Goal: Task Accomplishment & Management: Use online tool/utility

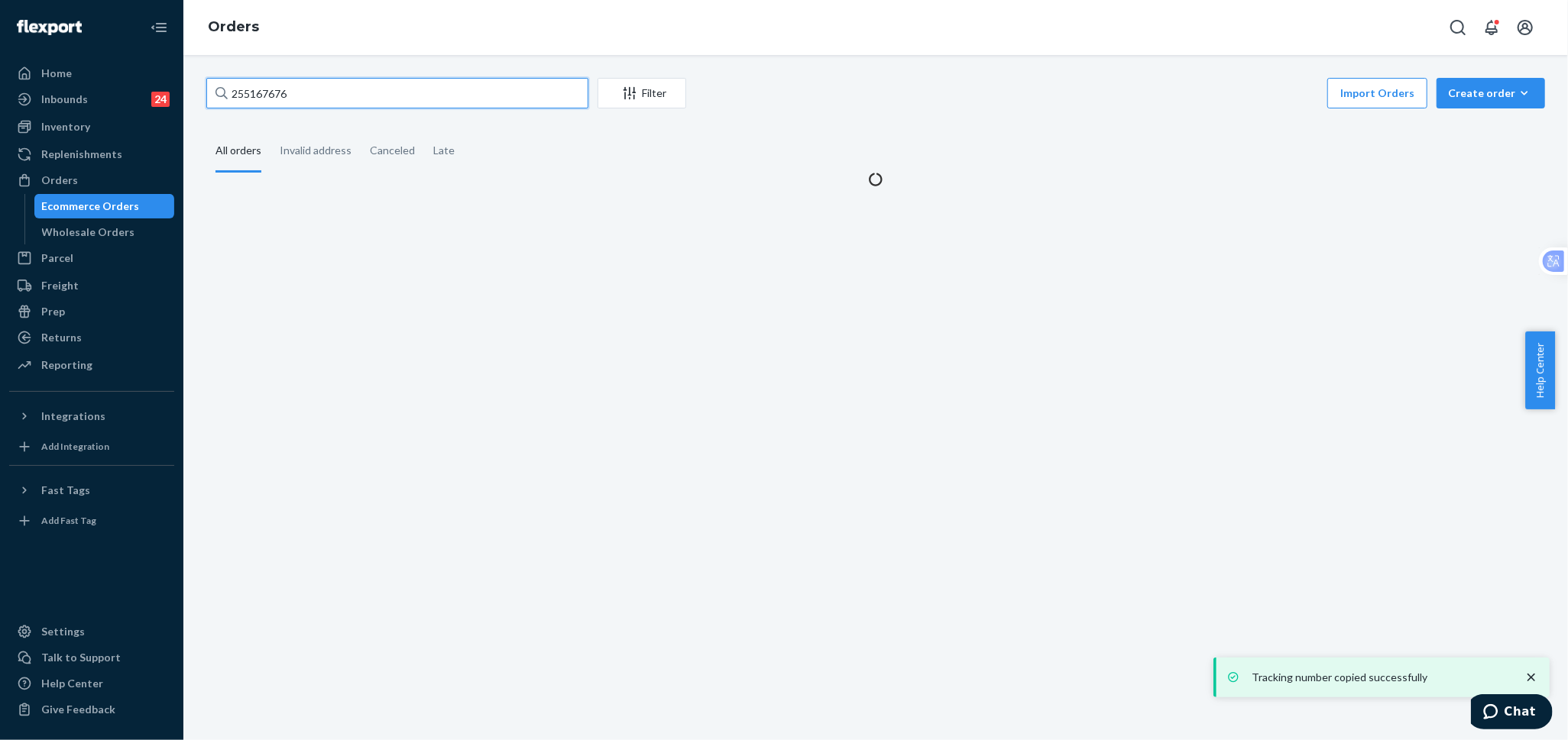
click at [439, 97] on input "255167676" at bounding box center [397, 93] width 382 height 31
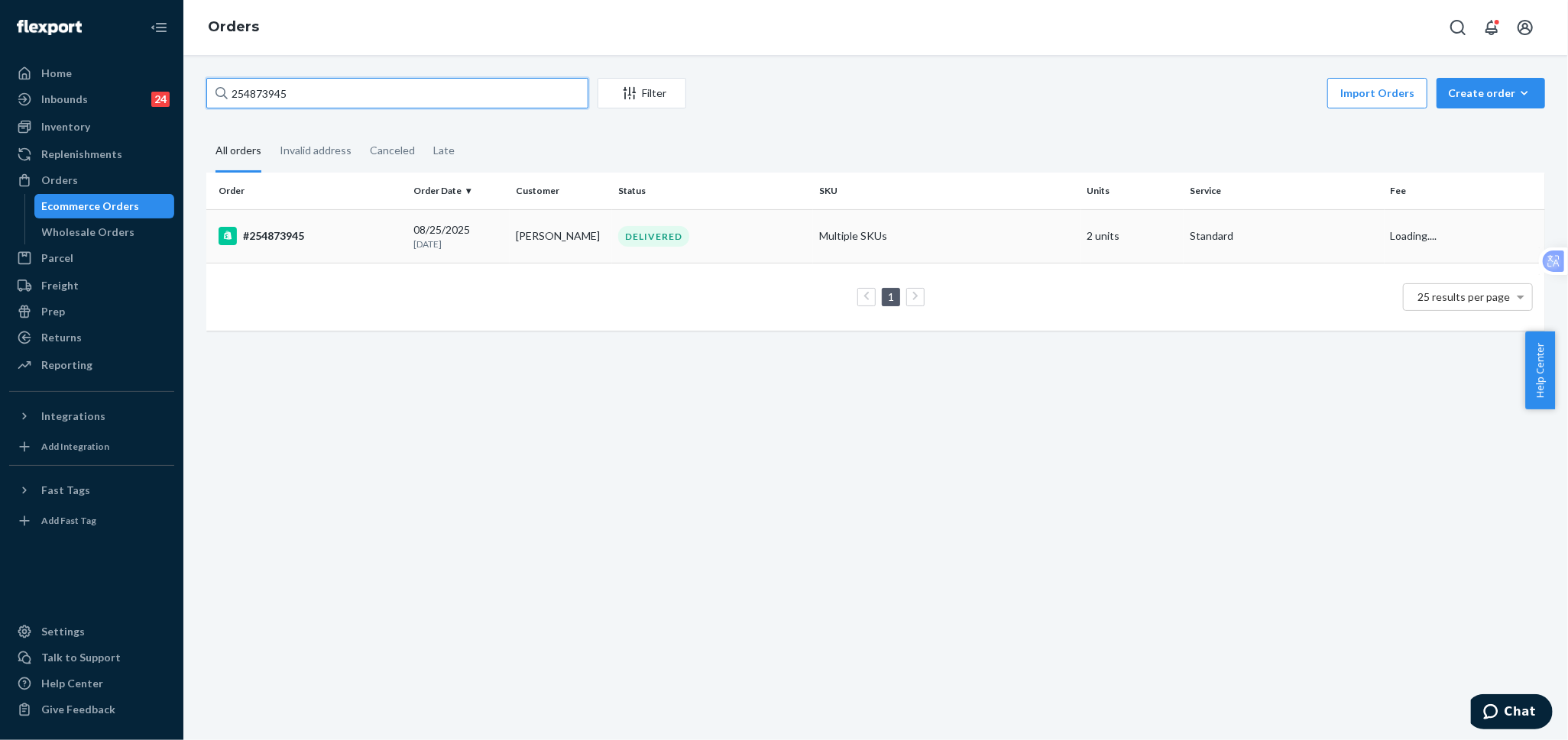
type input "254873945"
click at [512, 246] on td "[PERSON_NAME]" at bounding box center [561, 236] width 102 height 54
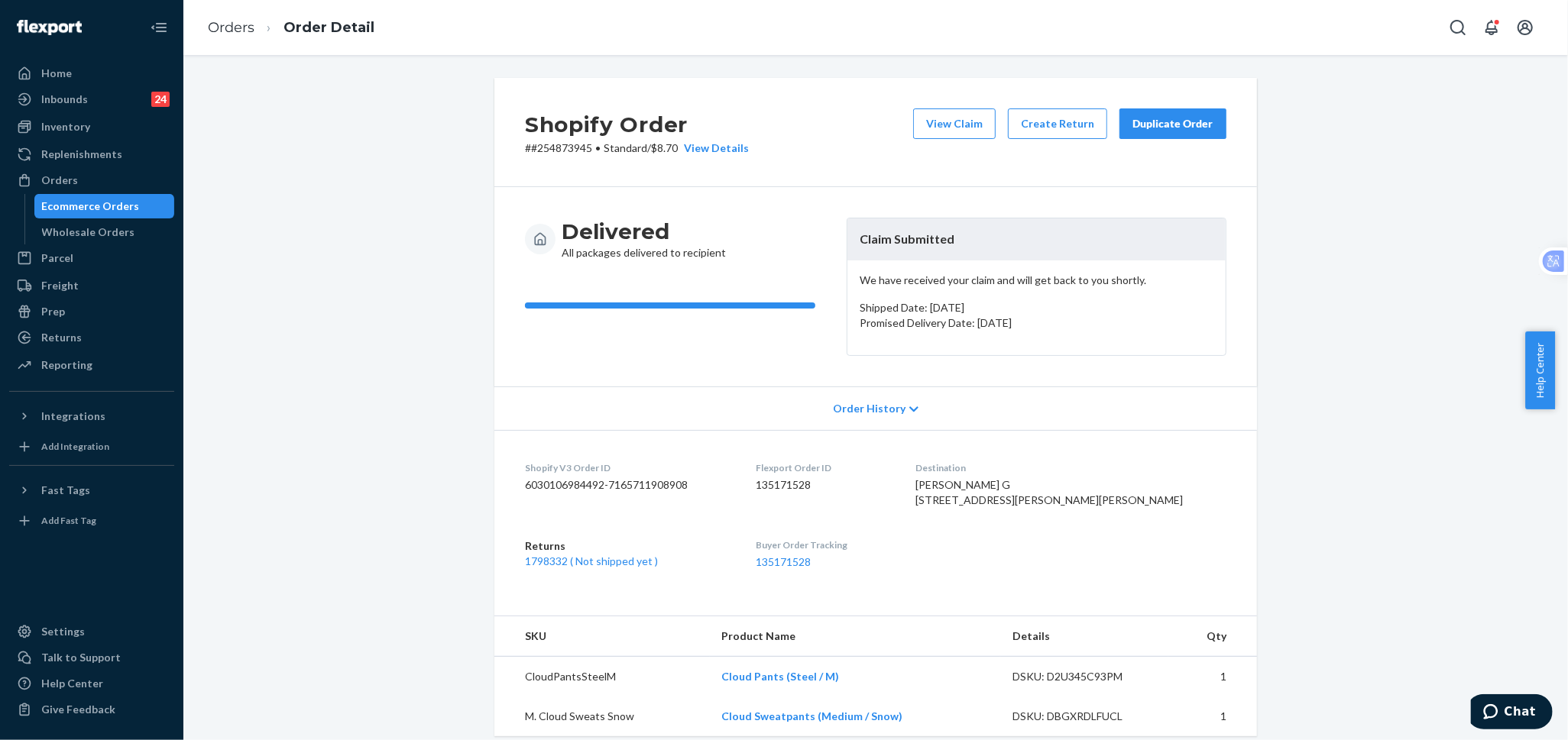
scroll to position [84, 0]
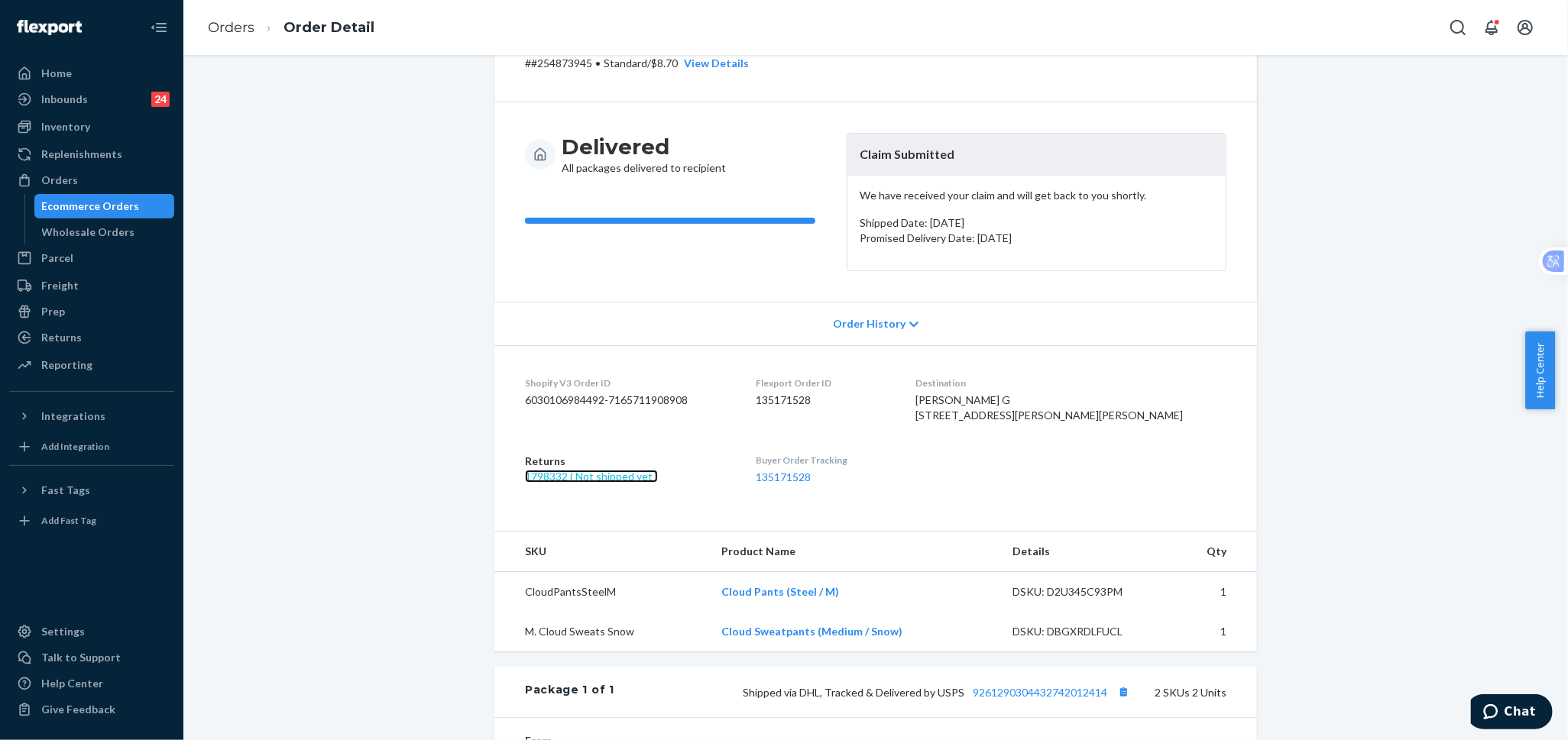
click at [636, 483] on link "1798332 ( Not shipped yet )" at bounding box center [591, 475] width 133 height 13
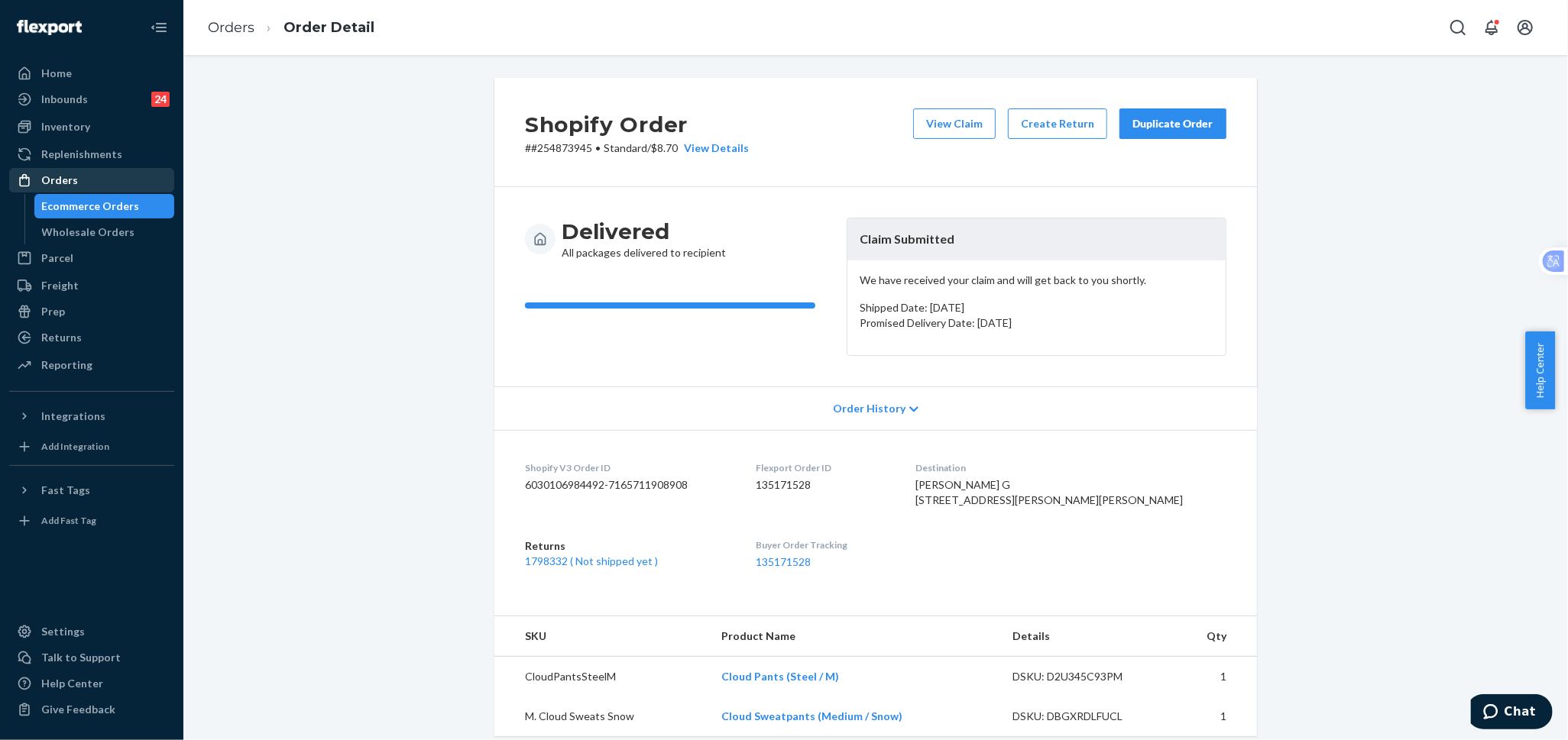
click at [84, 185] on div "Orders" at bounding box center [91, 181] width 162 height 22
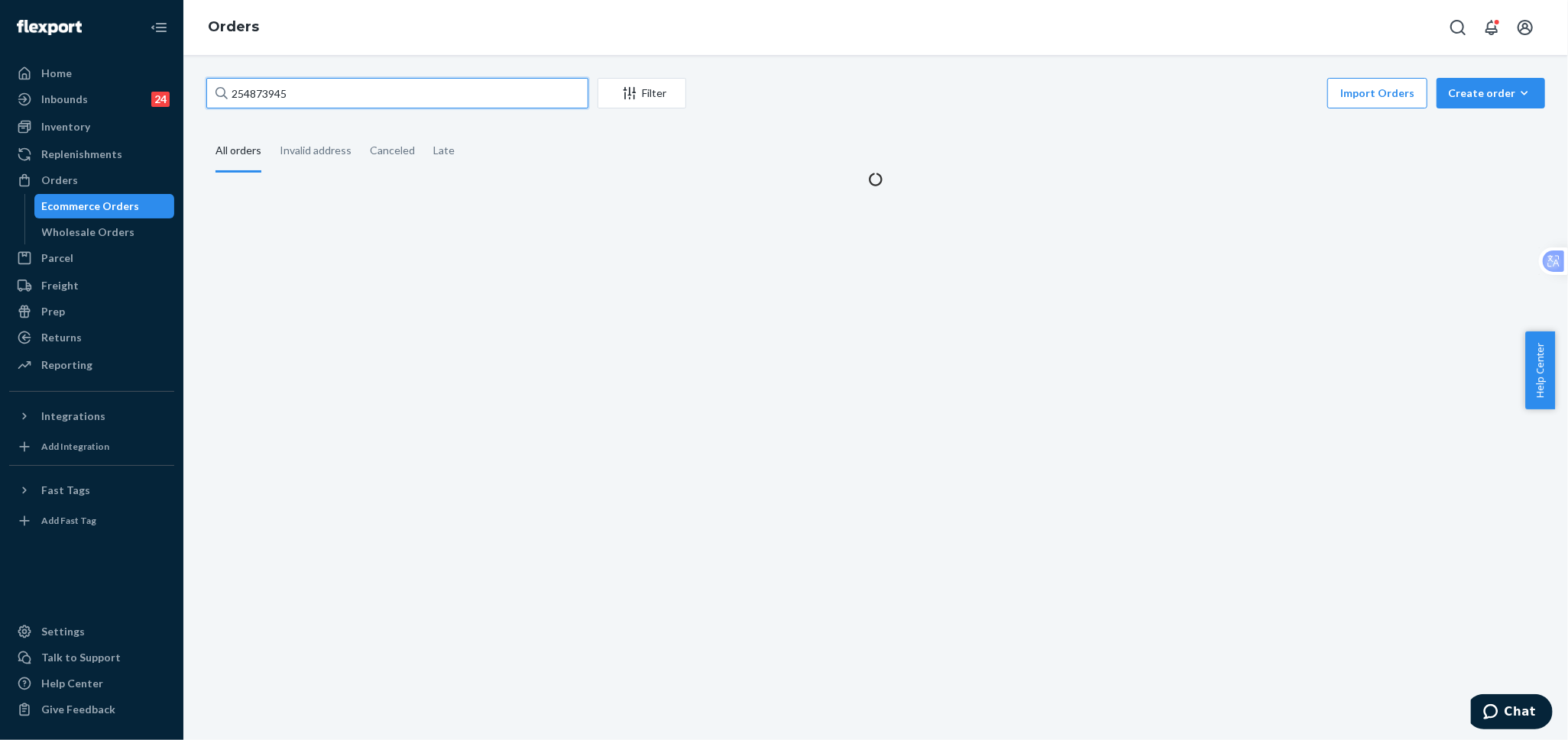
click at [434, 104] on input "254873945" at bounding box center [397, 93] width 382 height 31
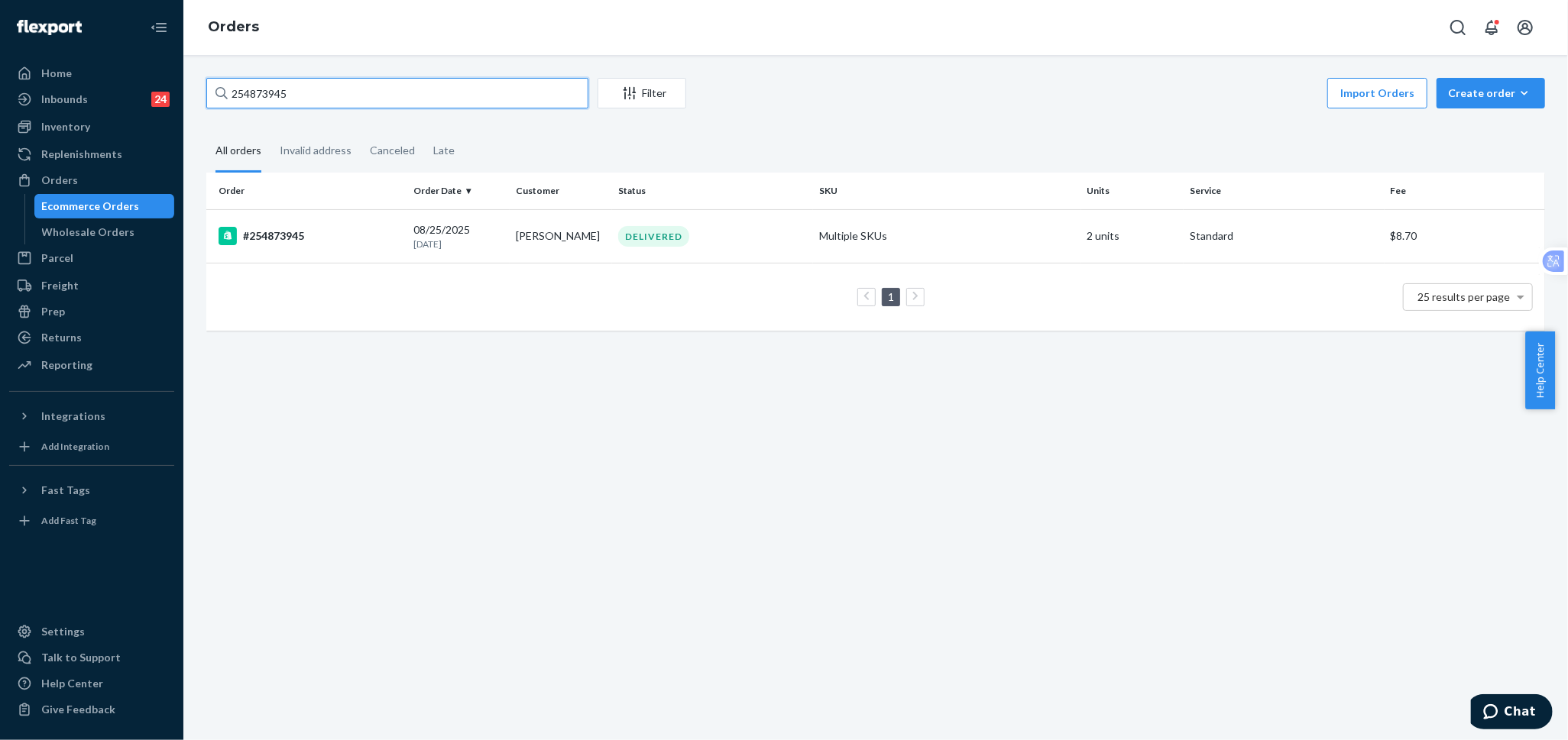
paste input "5236442"
type input "255236442"
click at [342, 100] on input "255236442" at bounding box center [397, 93] width 382 height 31
click at [352, 240] on div "#255236442" at bounding box center [310, 236] width 183 height 18
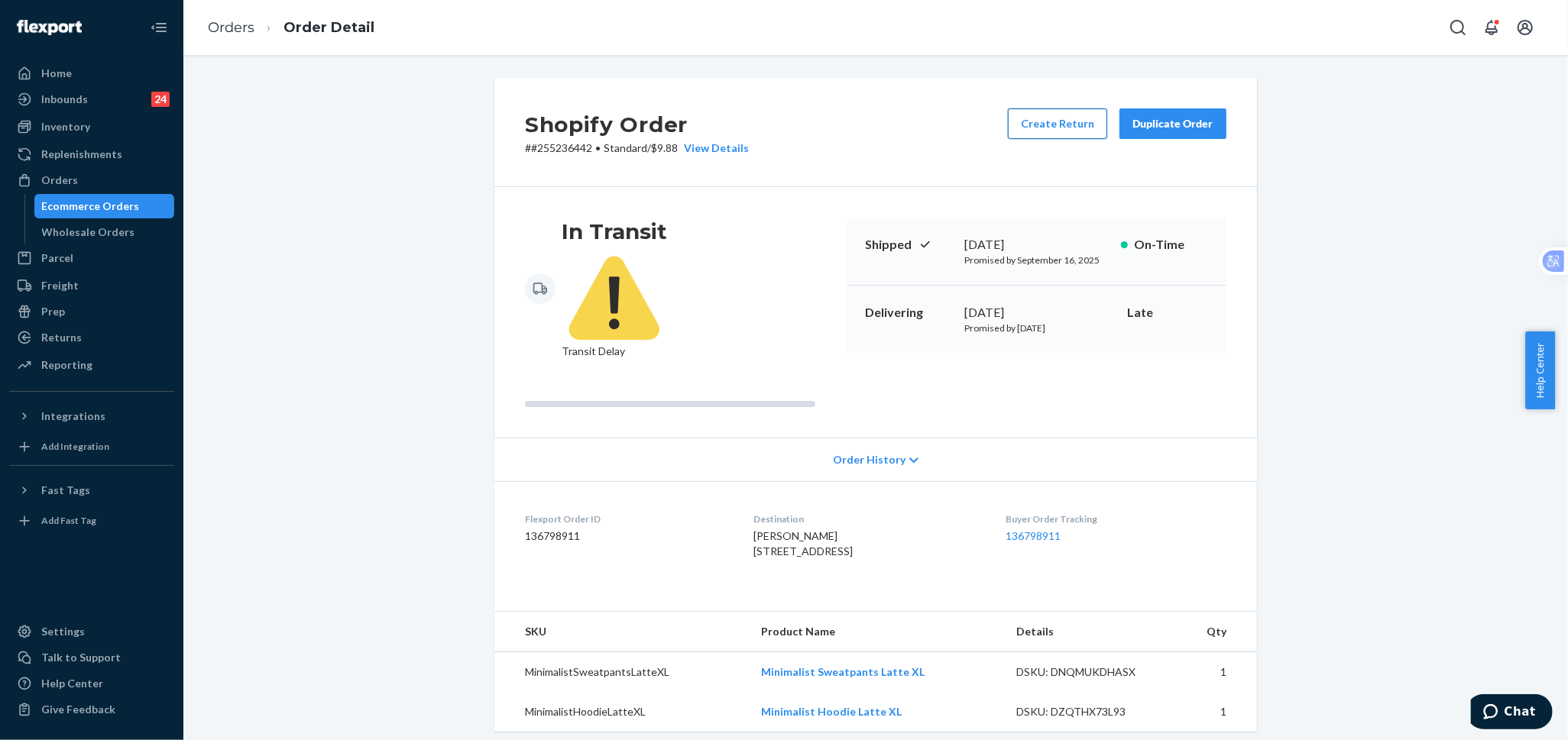
click at [1047, 131] on button "Create Return" at bounding box center [1057, 123] width 99 height 31
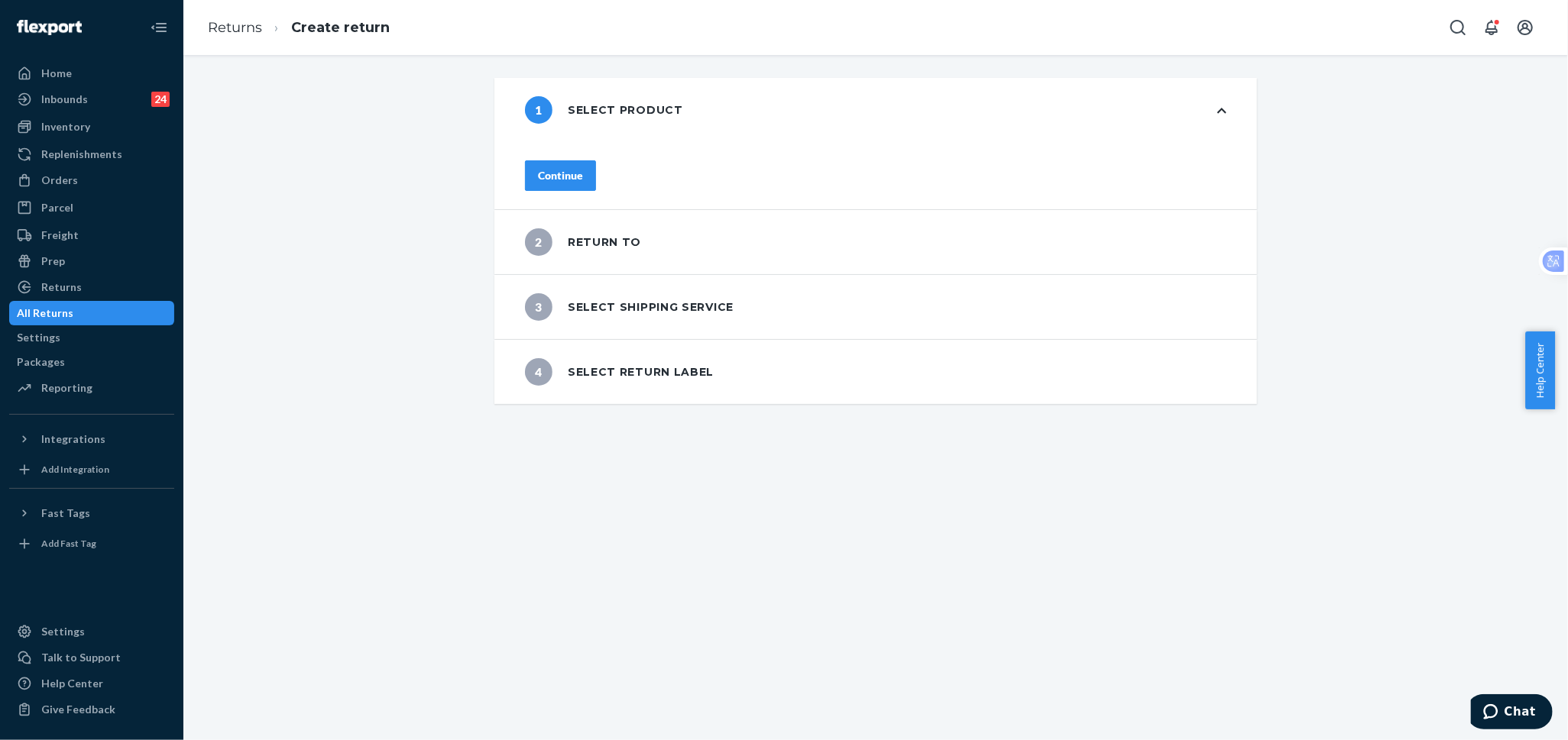
click at [583, 171] on div "Continue" at bounding box center [560, 175] width 45 height 15
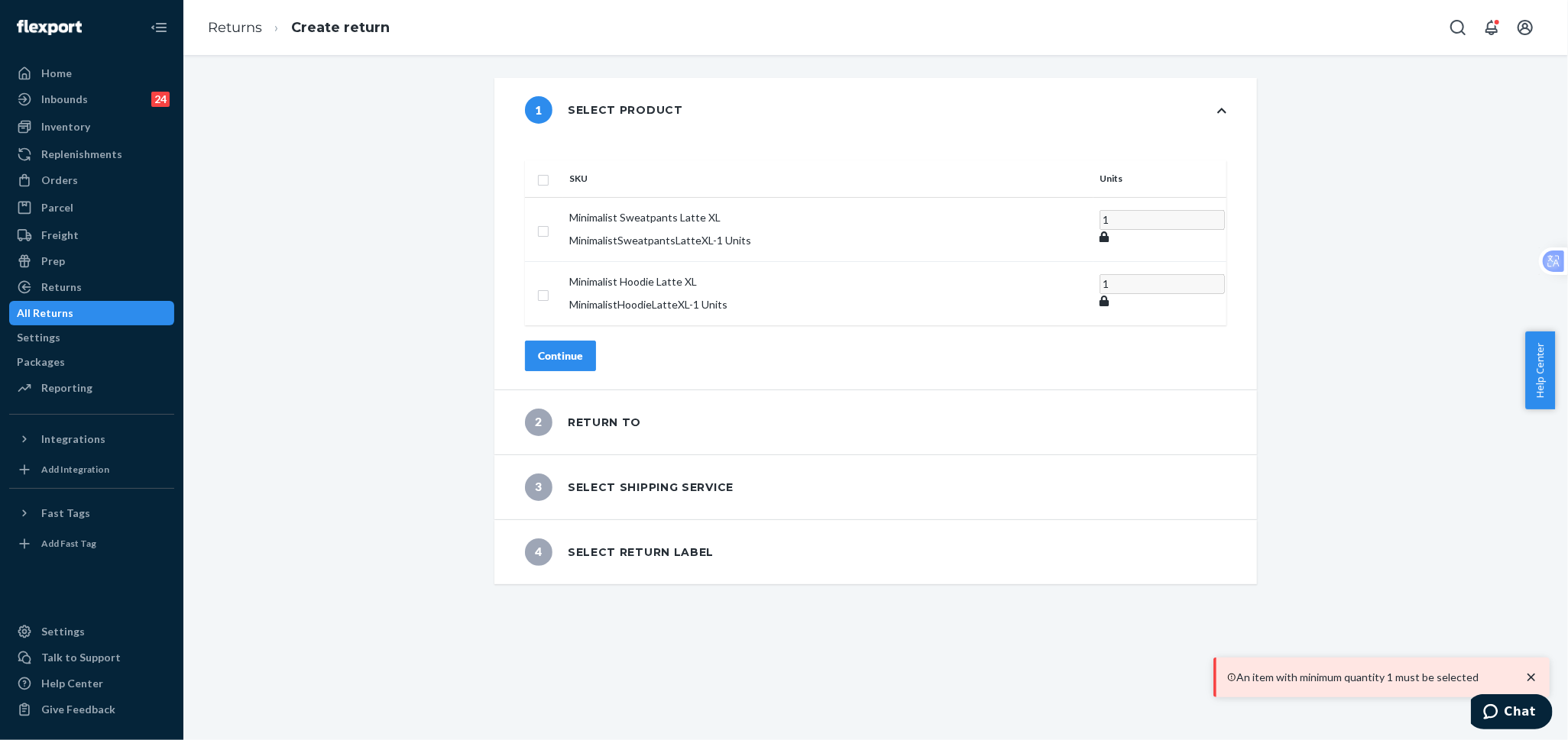
click at [550, 171] on input "checkbox" at bounding box center [543, 179] width 12 height 16
checkbox input "true"
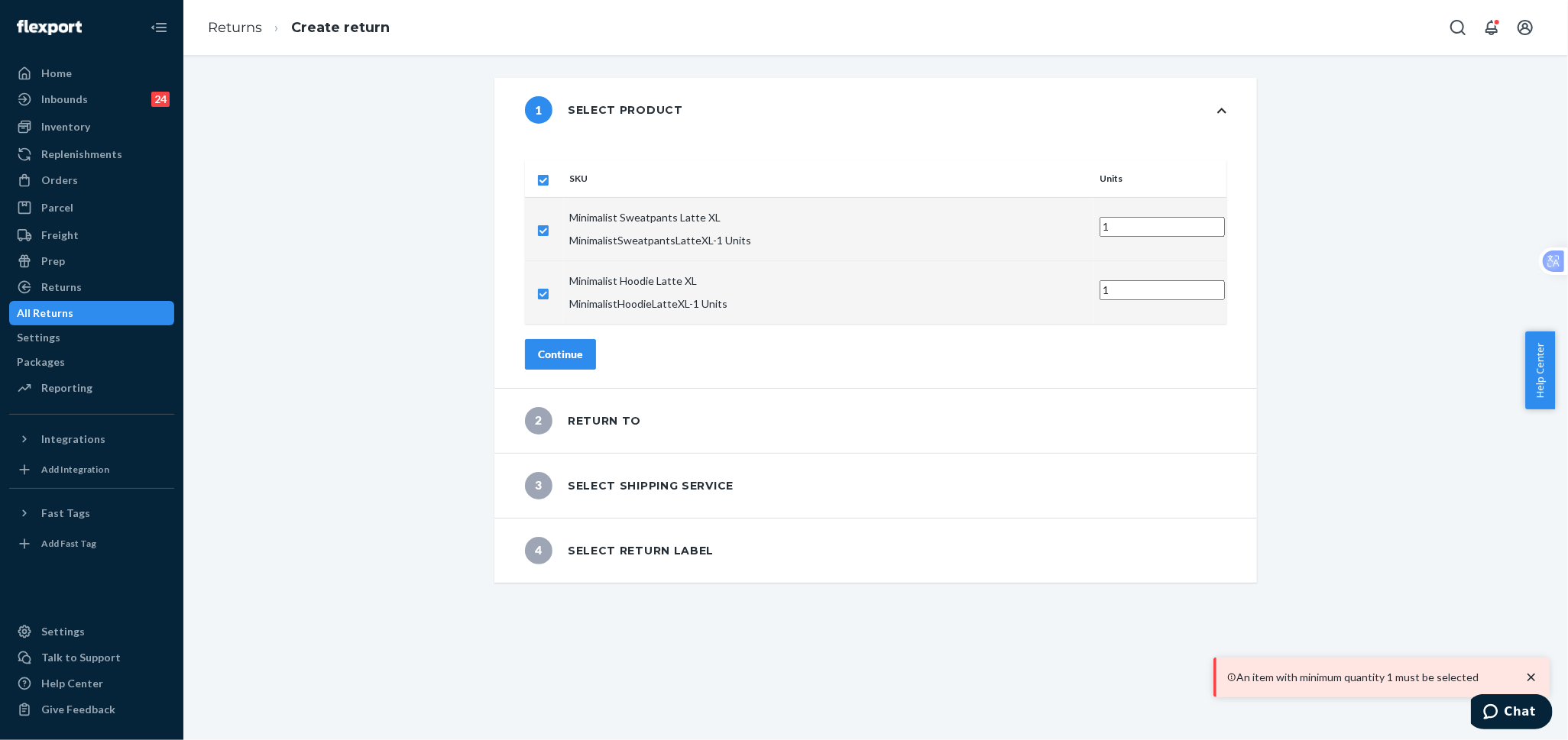
click at [583, 347] on div "Continue" at bounding box center [560, 354] width 45 height 15
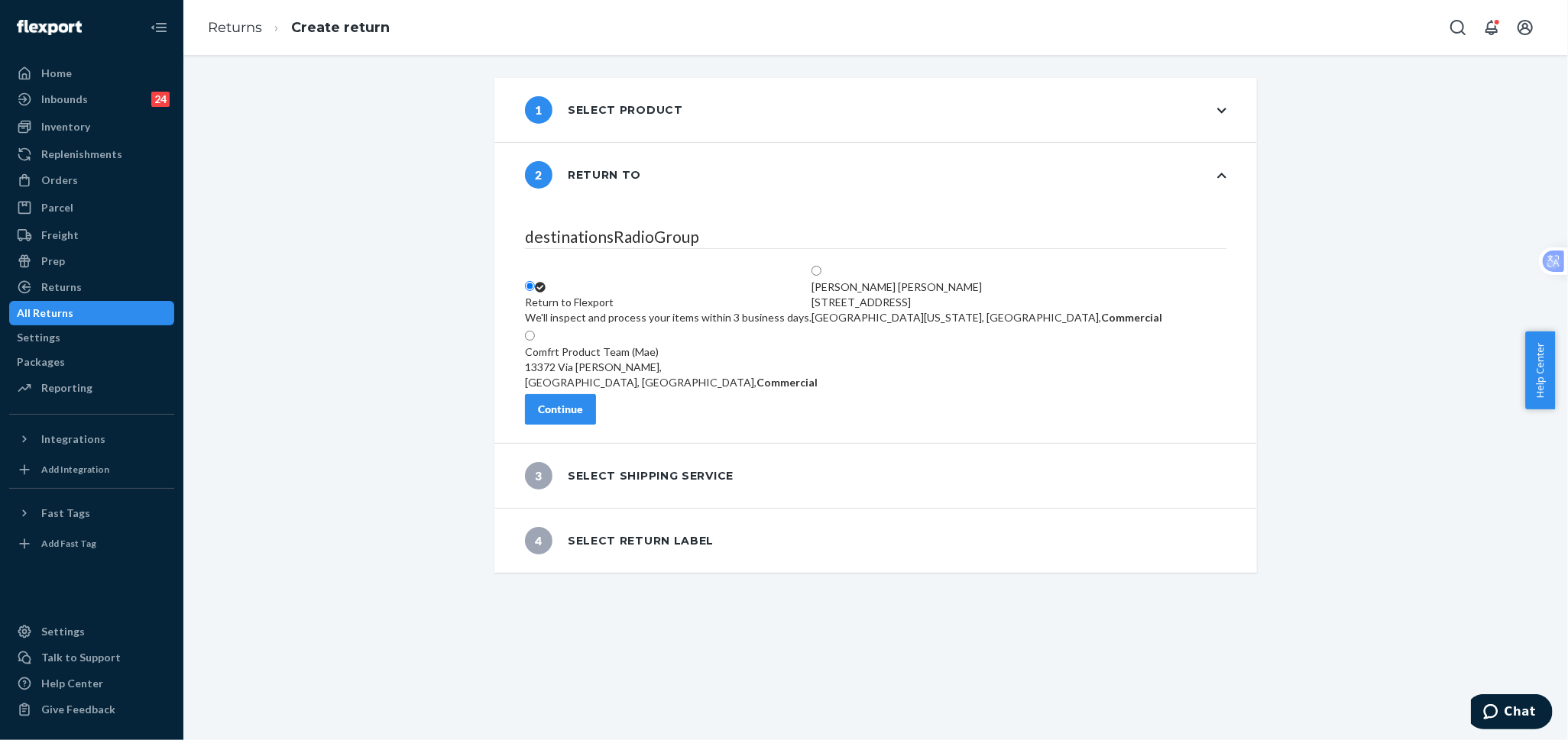
click at [583, 415] on div "Continue" at bounding box center [560, 409] width 45 height 15
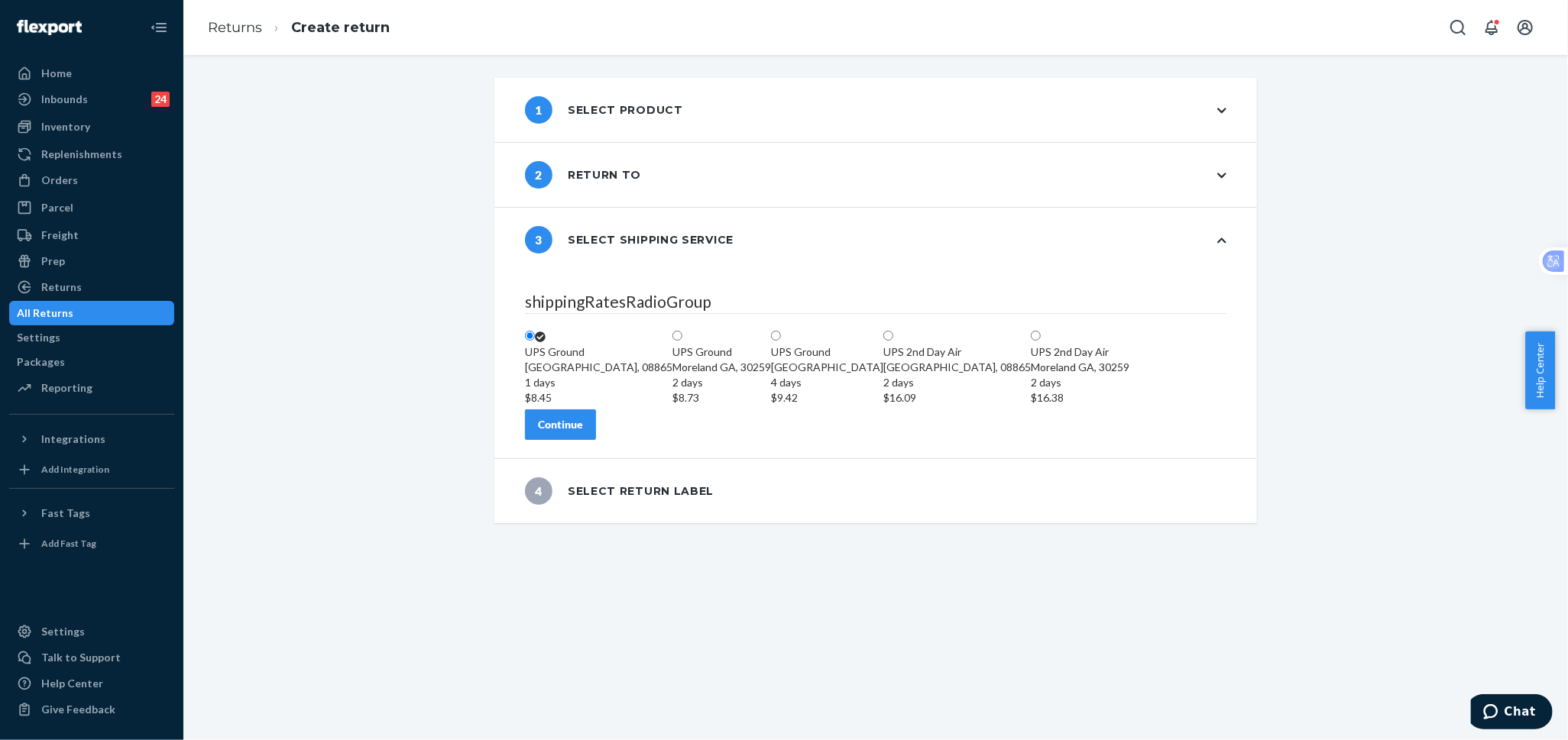
click at [570, 439] on button "Continue" at bounding box center [561, 425] width 71 height 31
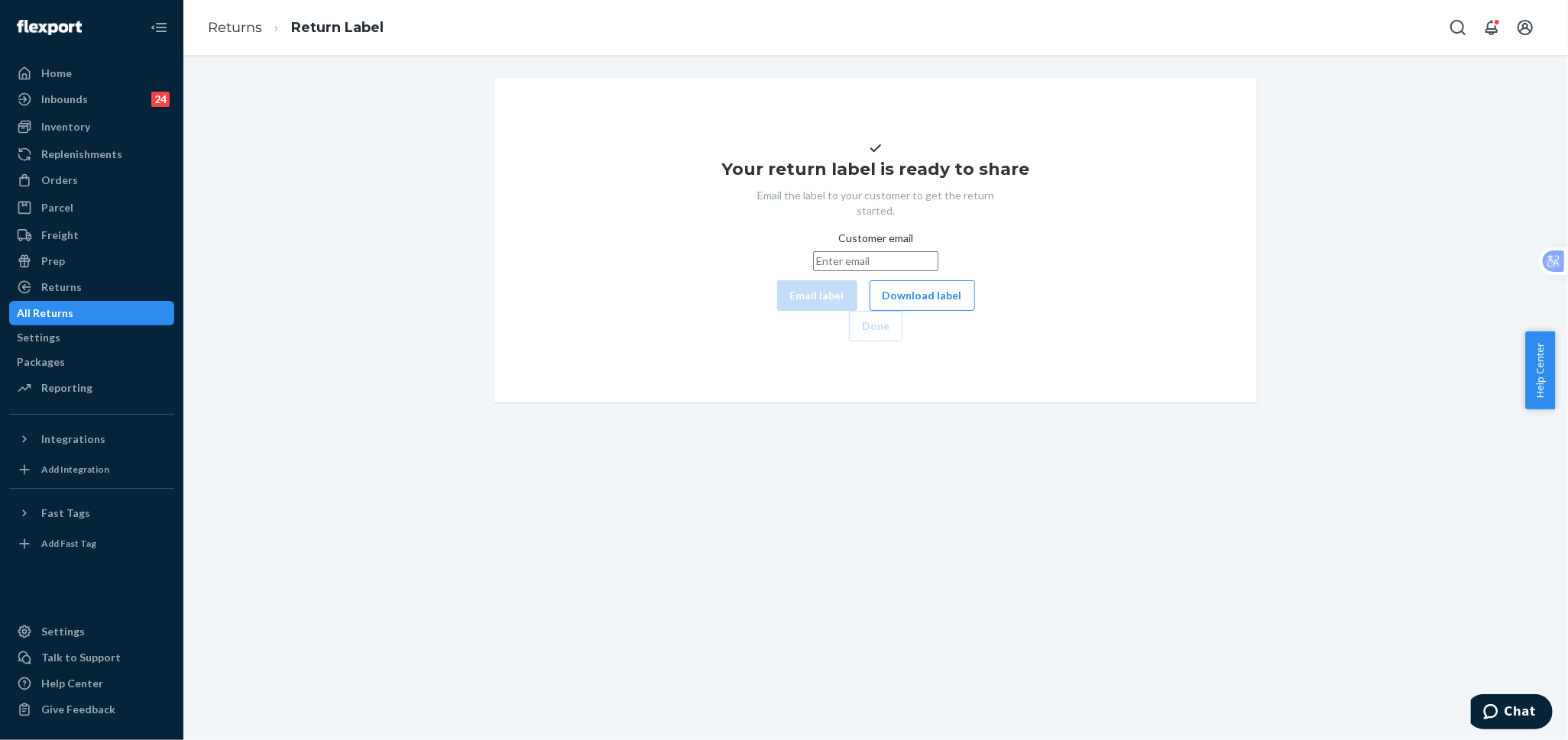
click at [813, 271] on input "Customer email" at bounding box center [875, 261] width 125 height 20
paste input "[EMAIL_ADDRESS][DOMAIN_NAME]"
type input "[EMAIL_ADDRESS][DOMAIN_NAME]"
click at [777, 310] on button "Email label" at bounding box center [817, 296] width 80 height 31
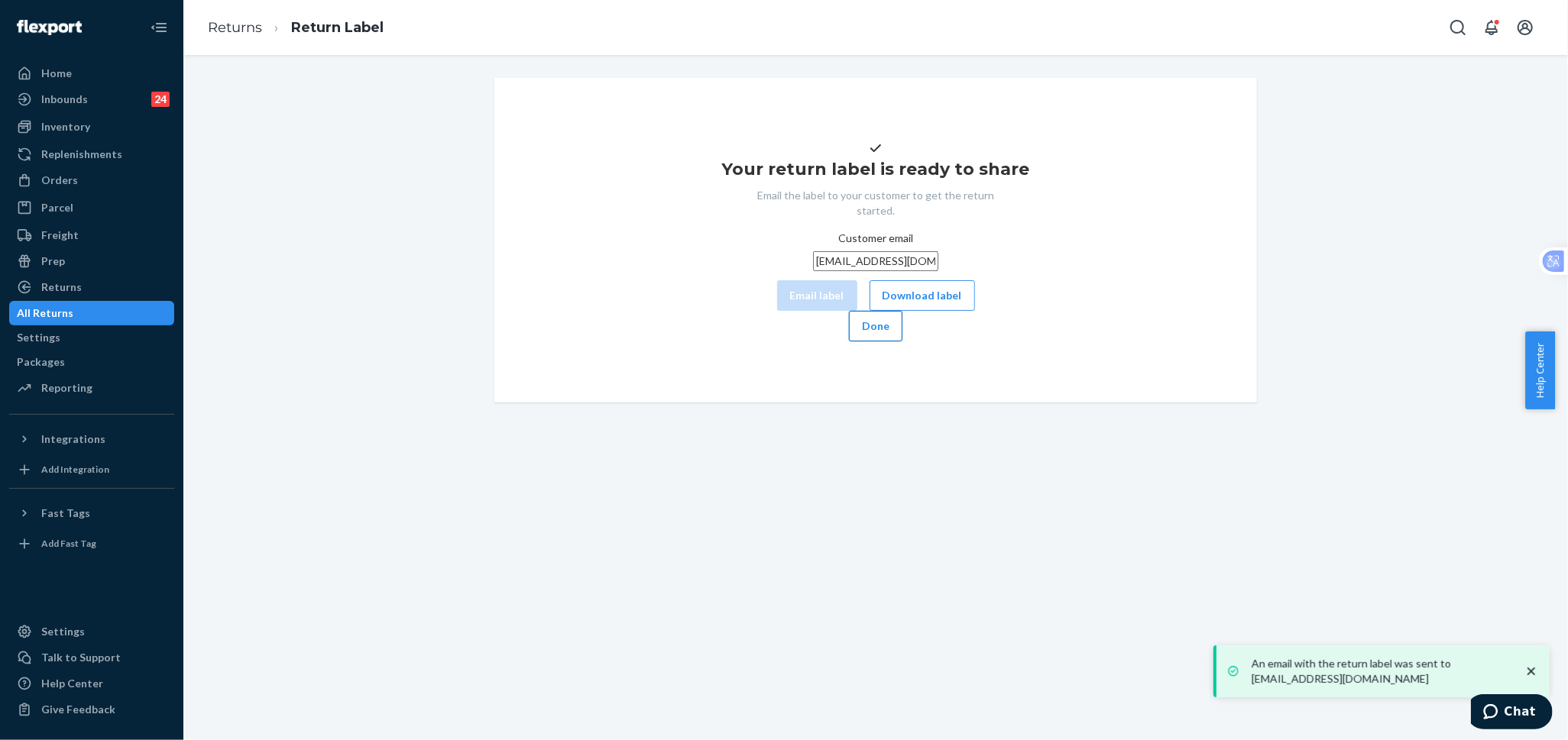
click at [902, 341] on button "Done" at bounding box center [875, 325] width 54 height 31
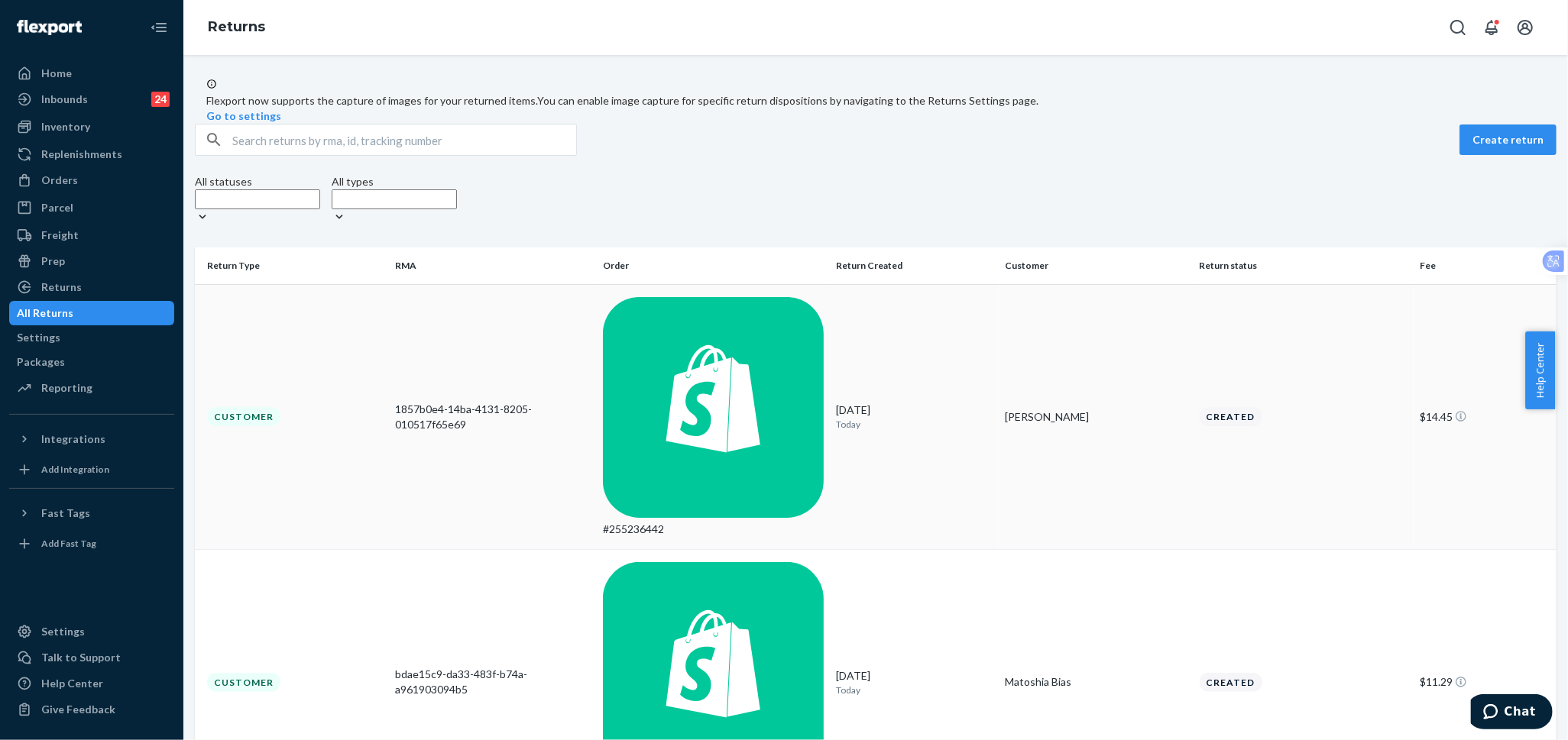
click at [888, 418] on p "Today" at bounding box center [915, 424] width 157 height 13
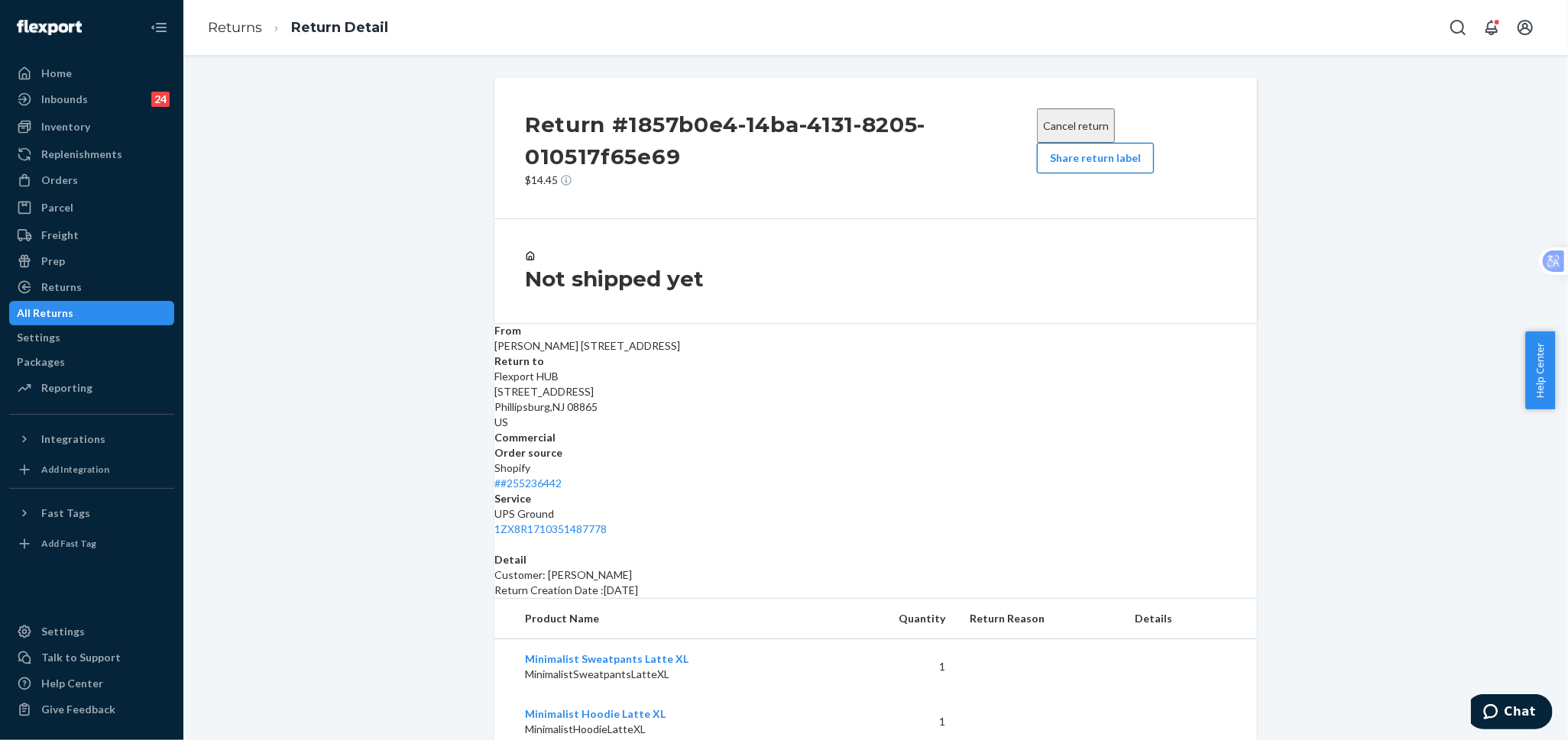
click at [1101, 174] on button "Share return label" at bounding box center [1096, 158] width 117 height 31
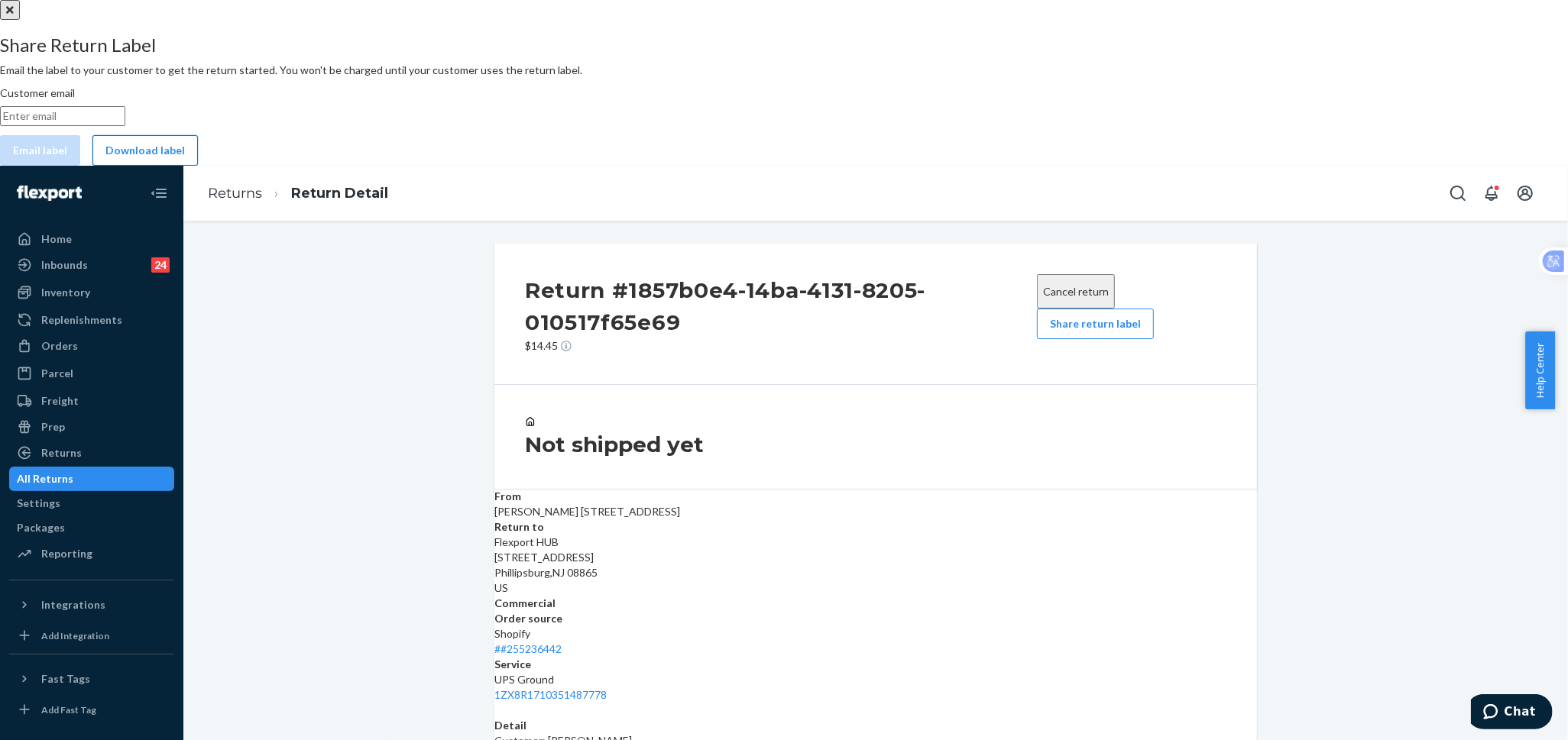
click at [197, 166] on button "Download label" at bounding box center [145, 150] width 105 height 31
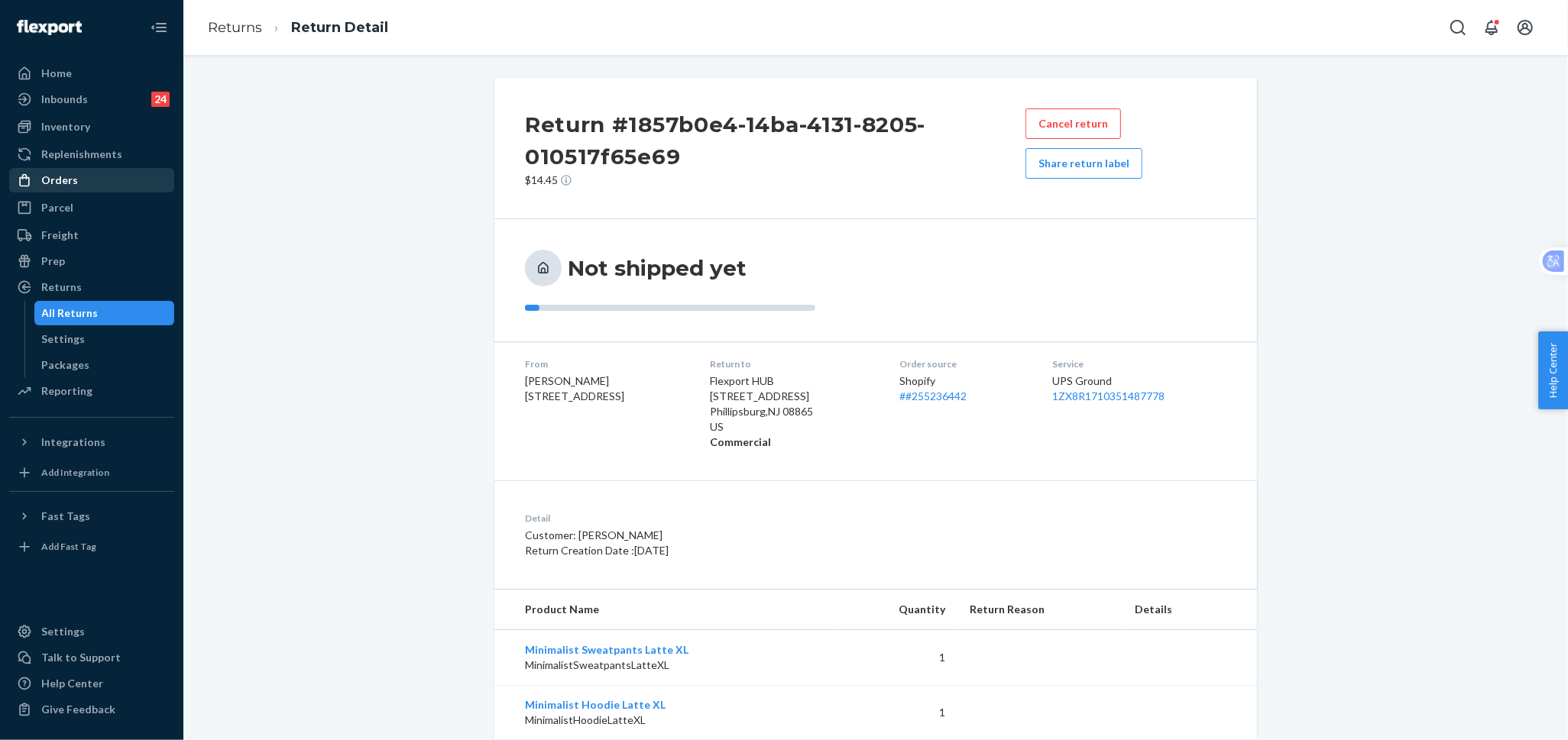
click at [98, 179] on div "Orders" at bounding box center [91, 181] width 162 height 22
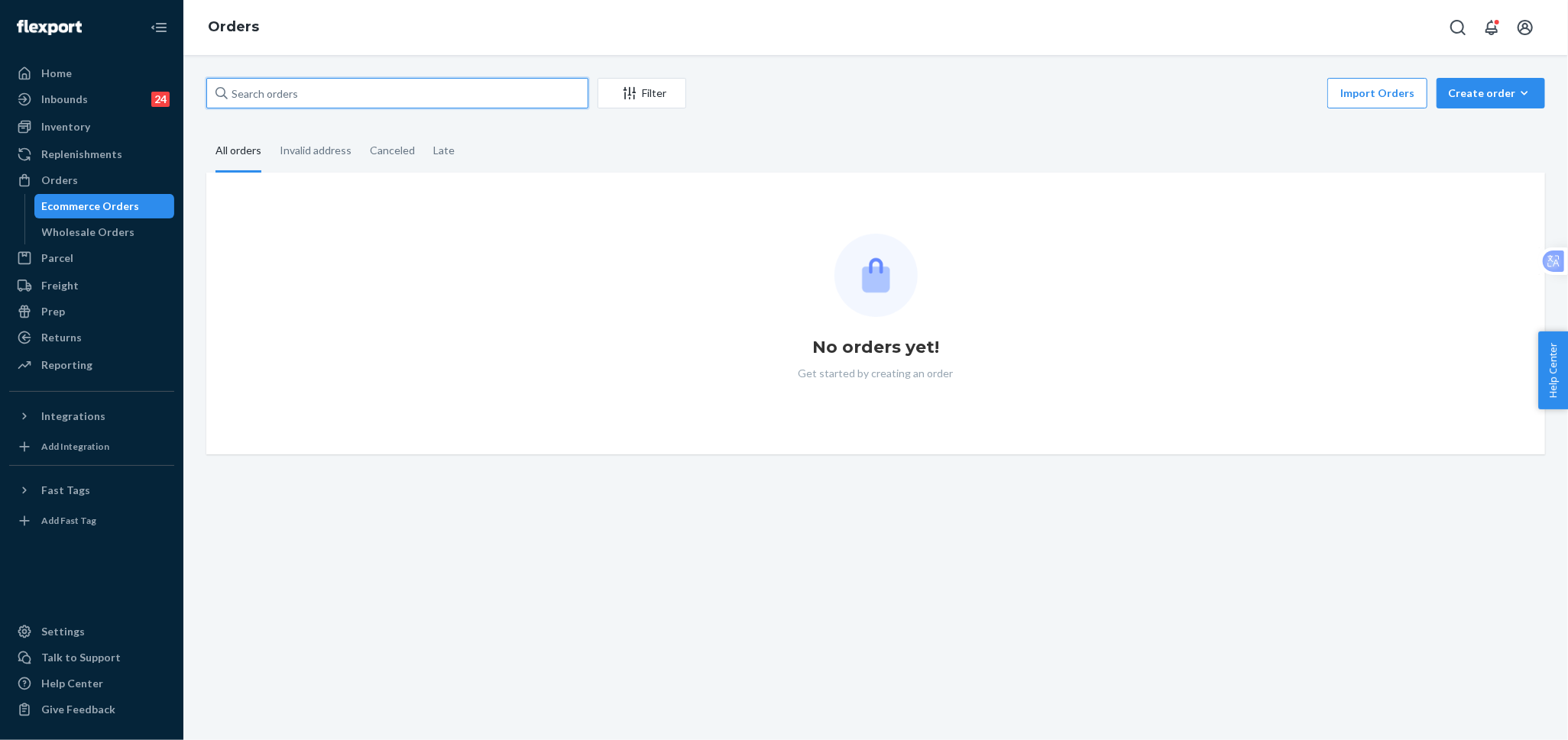
click at [404, 92] on input "text" at bounding box center [397, 93] width 382 height 31
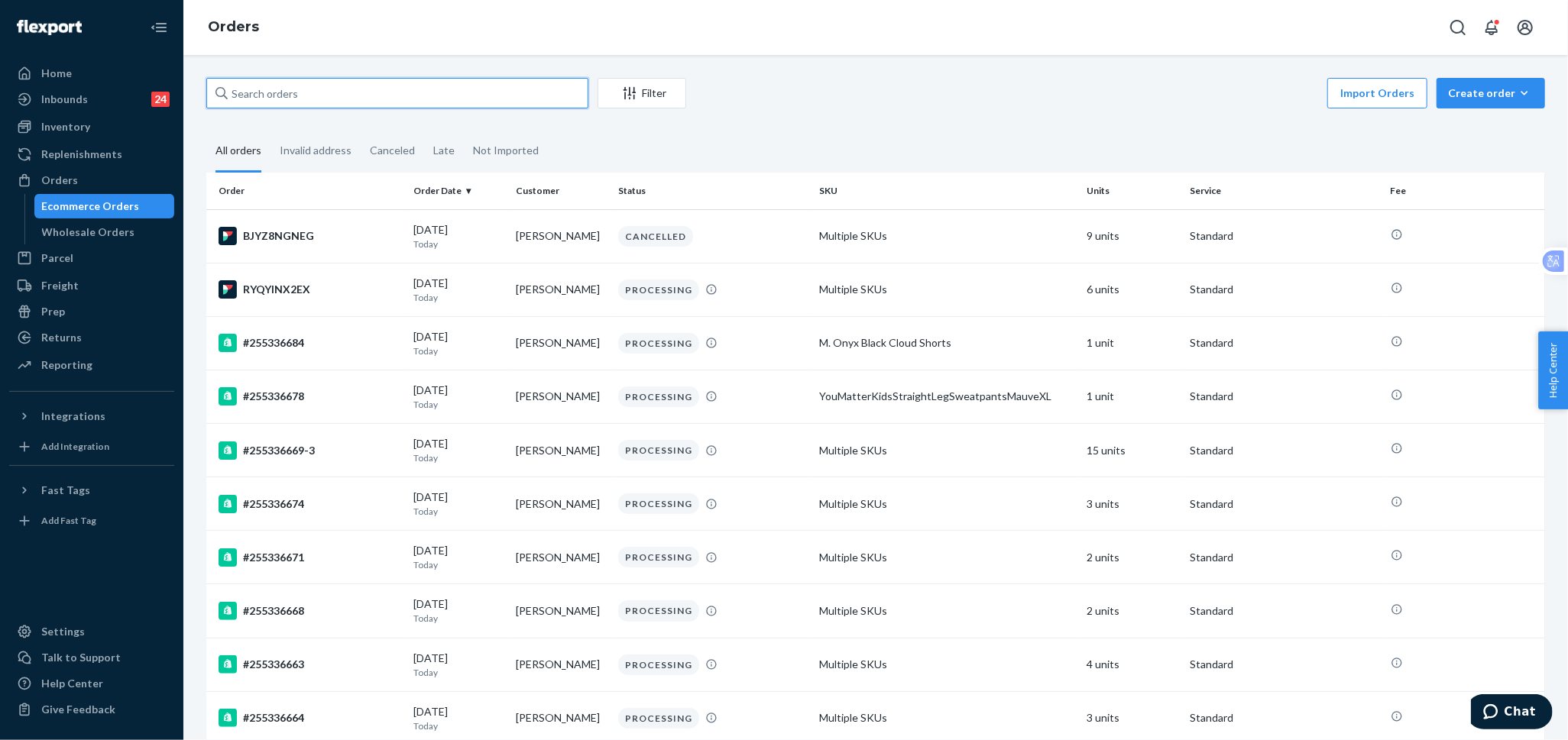
click at [404, 92] on input "text" at bounding box center [397, 93] width 382 height 31
paste input "255271288"
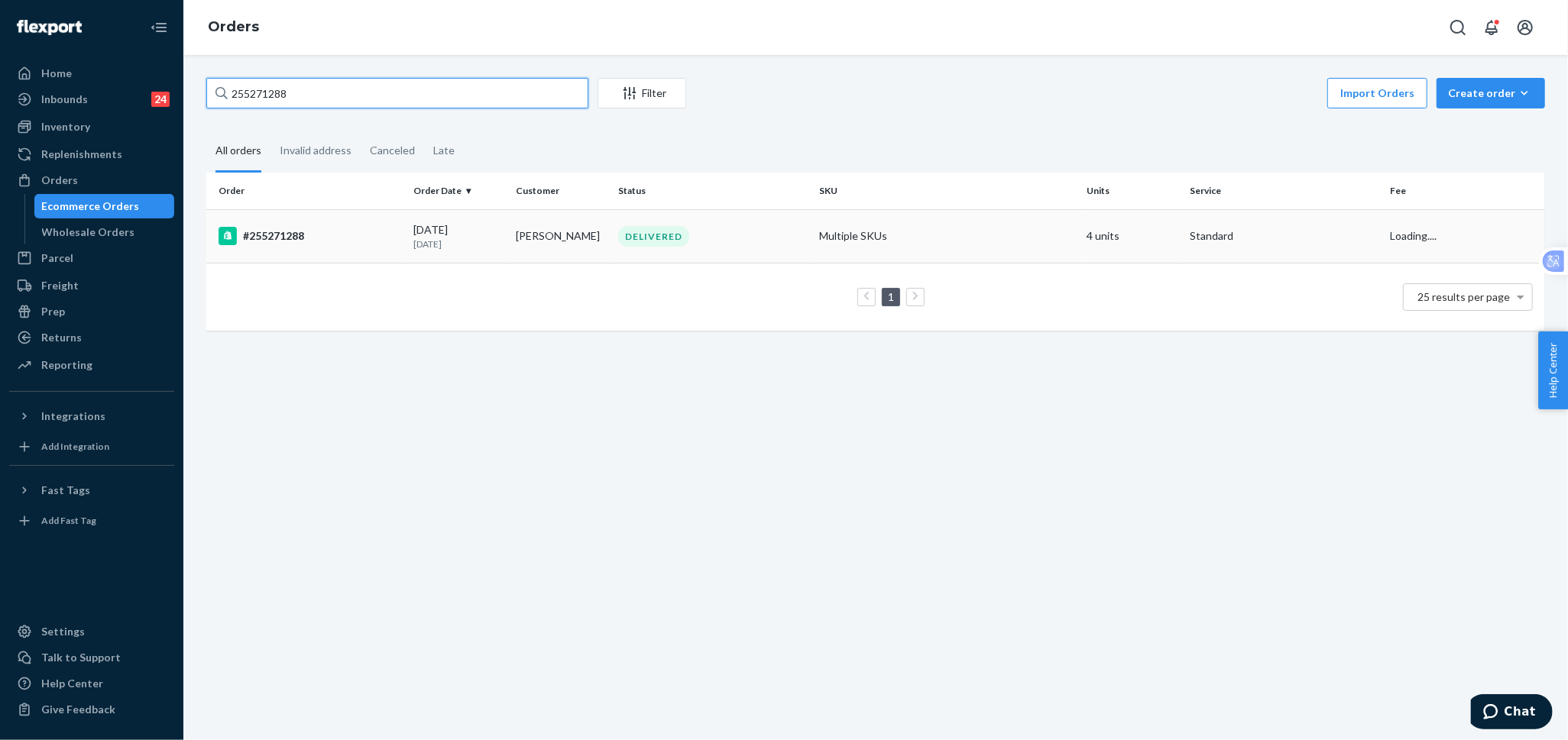
type input "255271288"
click at [493, 242] on p "4 days ago" at bounding box center [458, 243] width 90 height 13
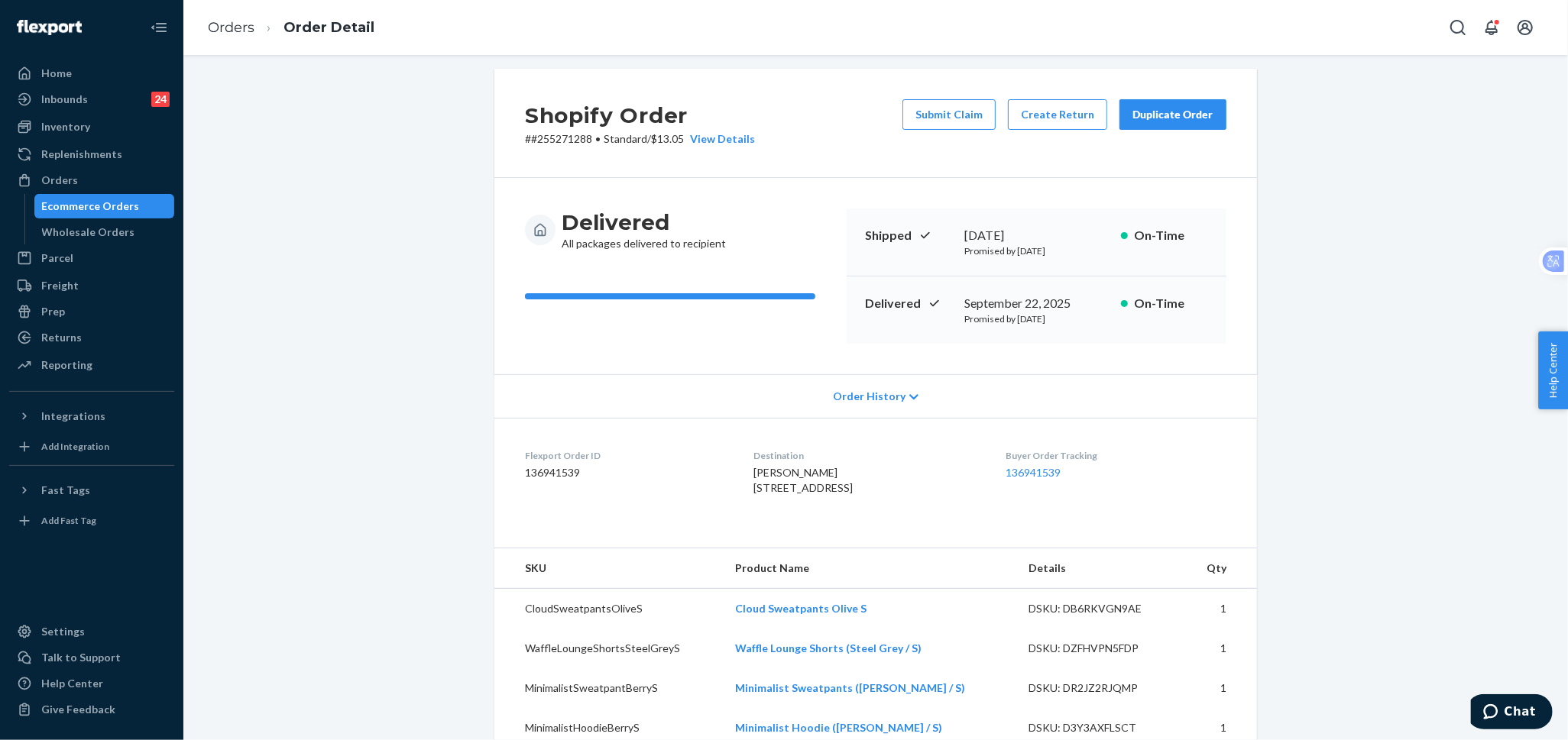
scroll to position [2, 0]
